Goal: Browse casually

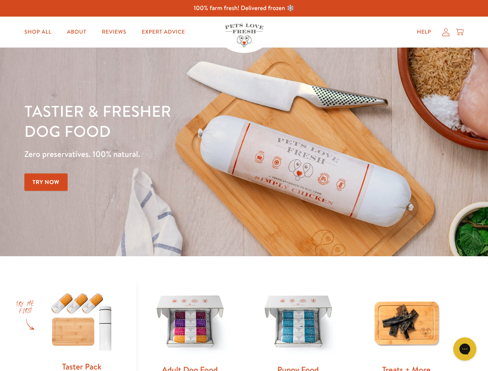
click at [244, 185] on div "Tastier & fresher dog food Zero preservatives. 100% natural. Try Now" at bounding box center [170, 152] width 293 height 102
click at [465, 349] on icon "Gorgias live chat" at bounding box center [464, 348] width 7 height 7
